Goal: Task Accomplishment & Management: Complete application form

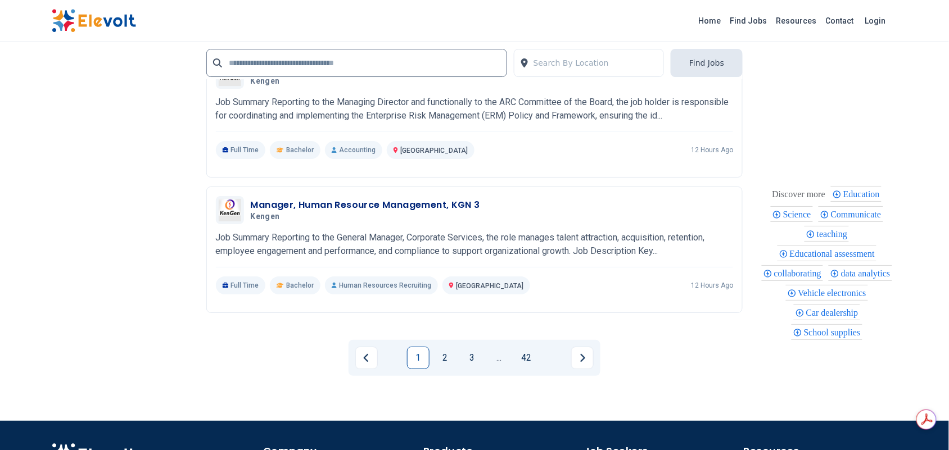
scroll to position [2426, 0]
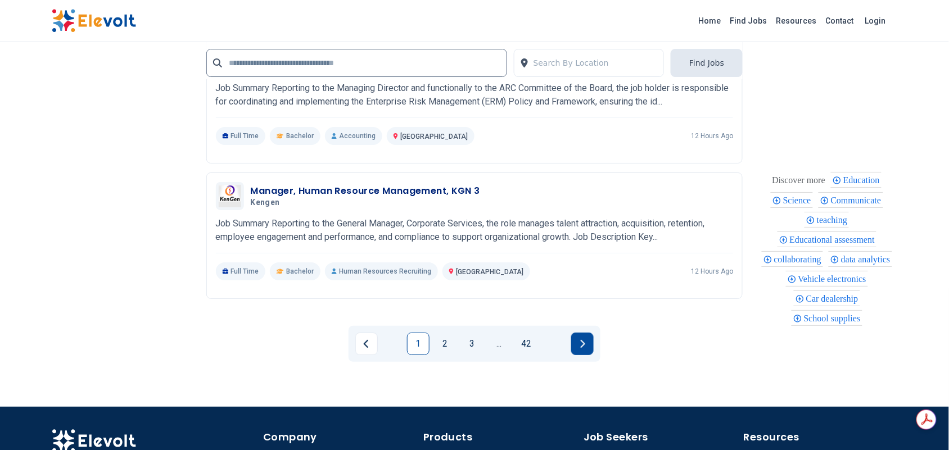
click at [580, 347] on icon "Next page" at bounding box center [583, 344] width 6 height 9
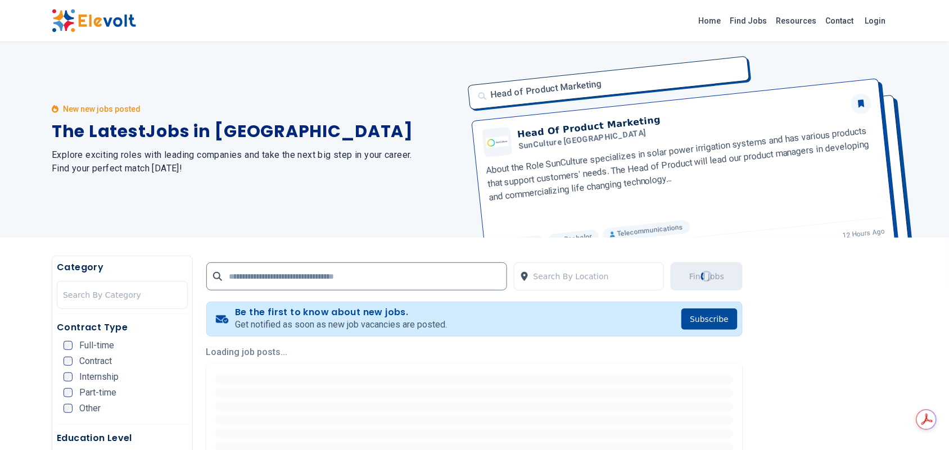
scroll to position [0, 0]
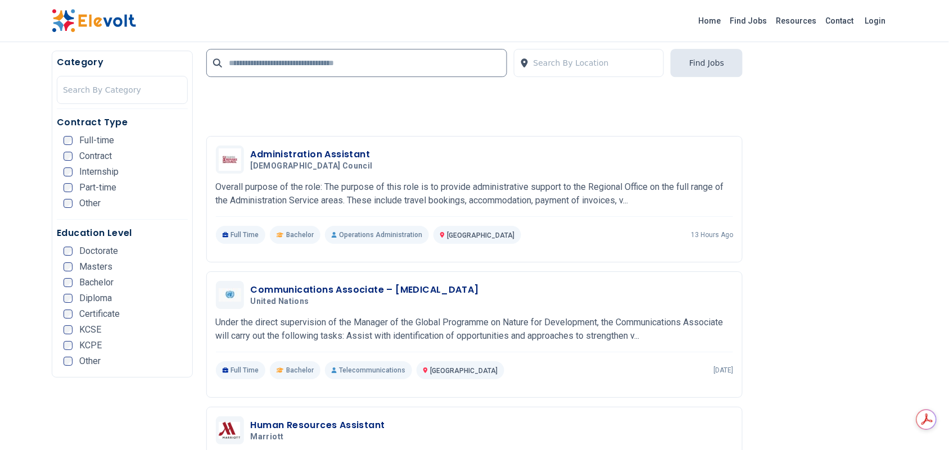
scroll to position [1058, 0]
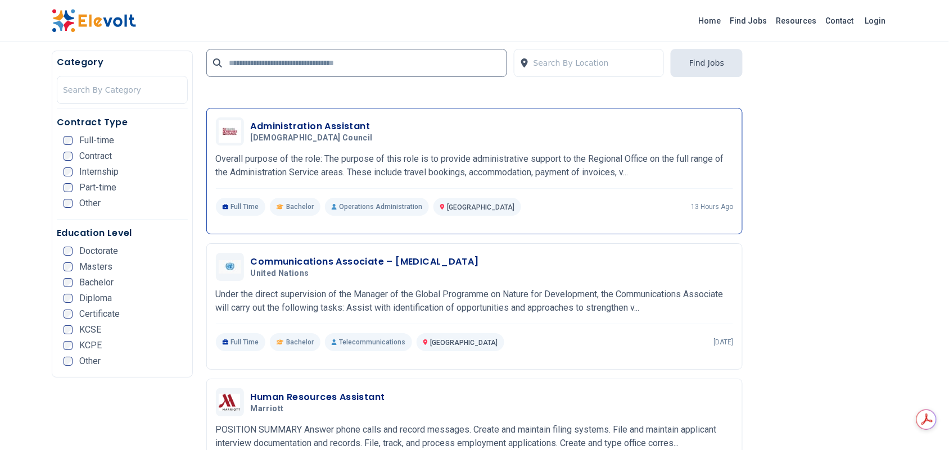
click at [322, 124] on h3 "Administration Assistant" at bounding box center [314, 126] width 126 height 13
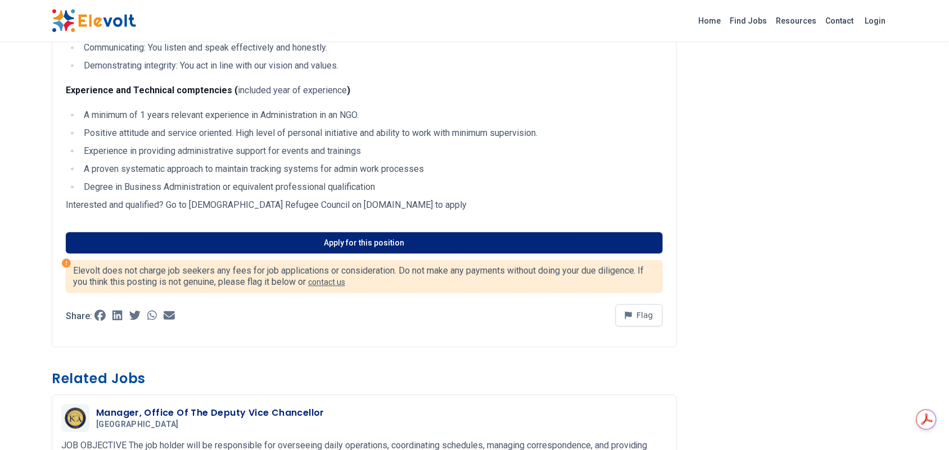
click at [376, 254] on link "Apply for this position" at bounding box center [364, 242] width 597 height 21
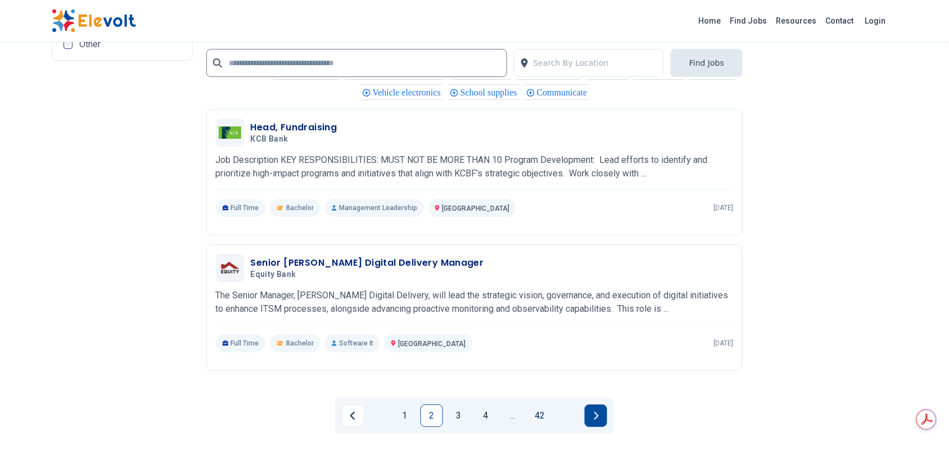
click at [592, 414] on button "Next page" at bounding box center [596, 416] width 22 height 22
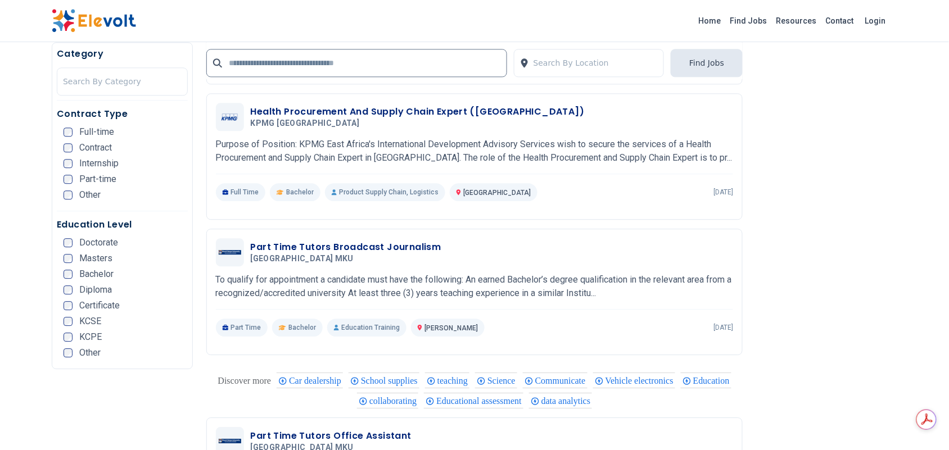
scroll to position [2106, 0]
